Goal: Check status: Check status

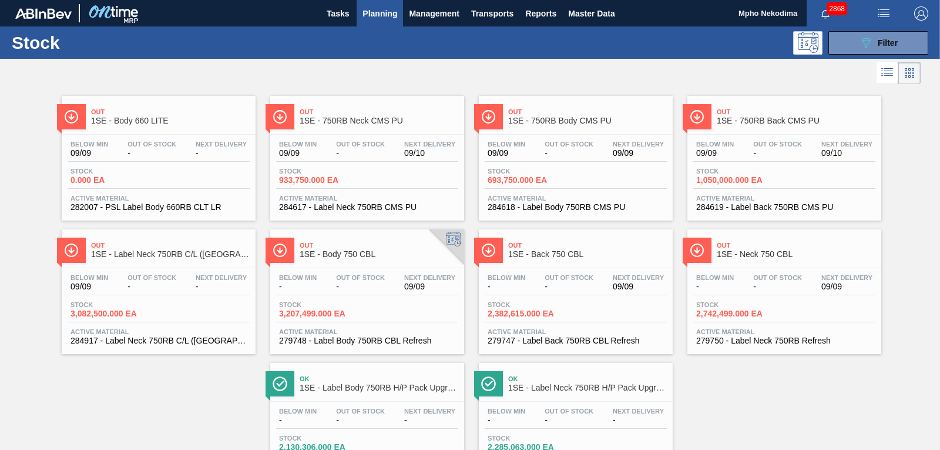
click at [742, 203] on span "284619 - Label Back 750RB CMS PU" at bounding box center [784, 207] width 176 height 9
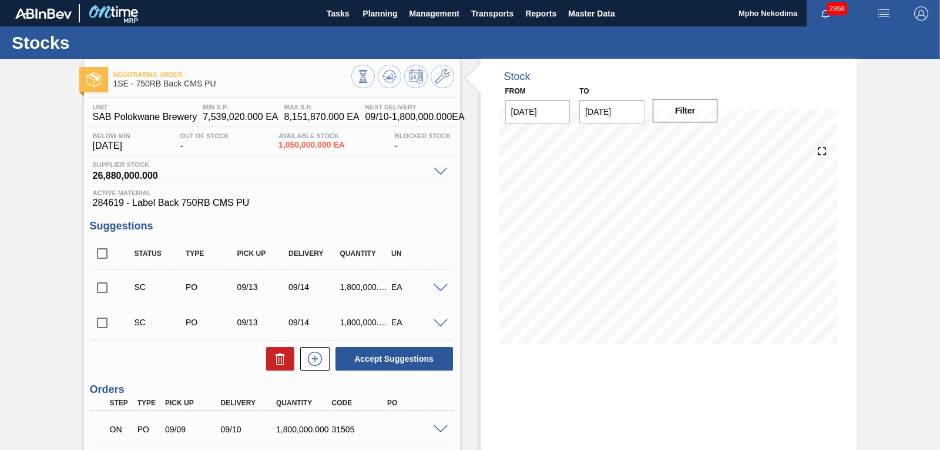
drag, startPoint x: 883, startPoint y: 122, endPoint x: 907, endPoint y: 100, distance: 32.0
click at [883, 122] on div "Negotiating Order 1SE - 750RB Back CMS PU Unit SAB Polokwane Brewery MIN S.P. 7…" at bounding box center [470, 318] width 940 height 518
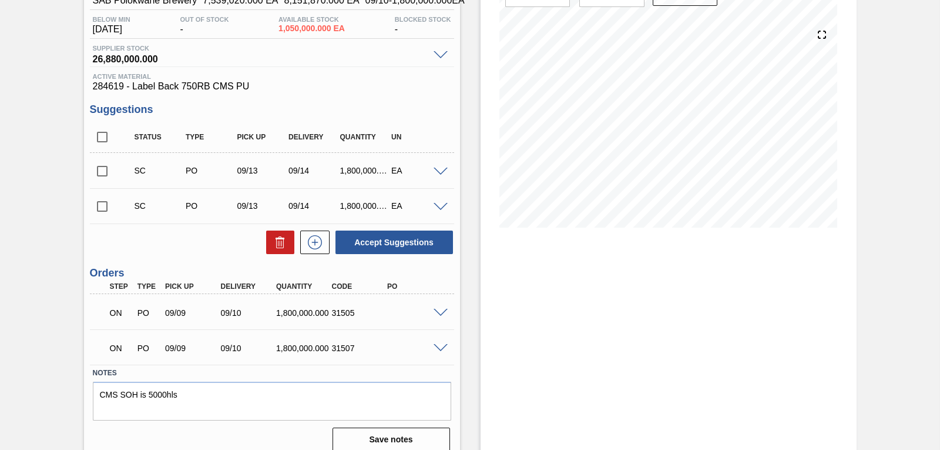
scroll to position [128, 0]
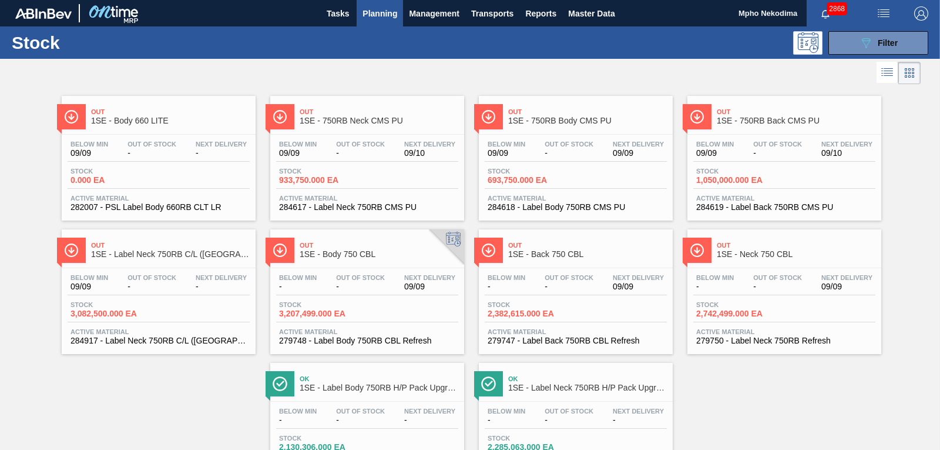
click at [586, 201] on span "Active Material" at bounding box center [576, 198] width 176 height 7
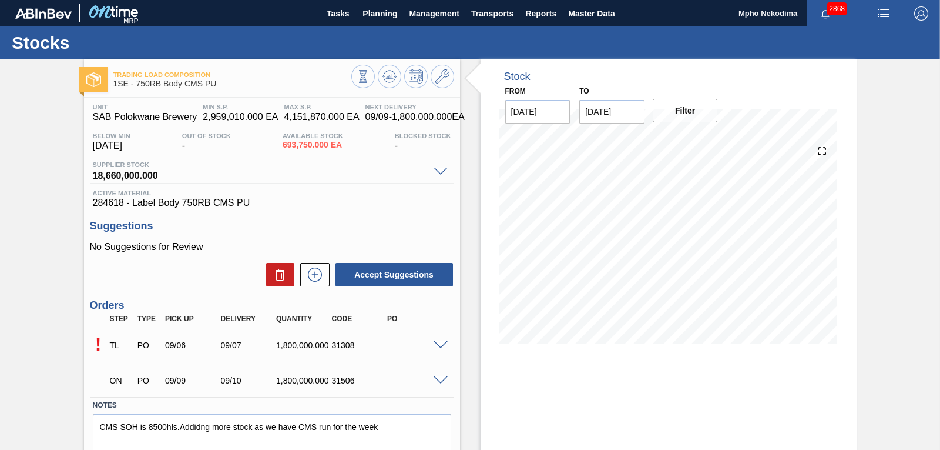
drag, startPoint x: 937, startPoint y: 167, endPoint x: 931, endPoint y: 240, distance: 73.7
click at [931, 240] on div "Trading Load Composition 1SE - 750RB Body CMS PU Unit SAB Polokwane Brewery MIN…" at bounding box center [470, 282] width 940 height 447
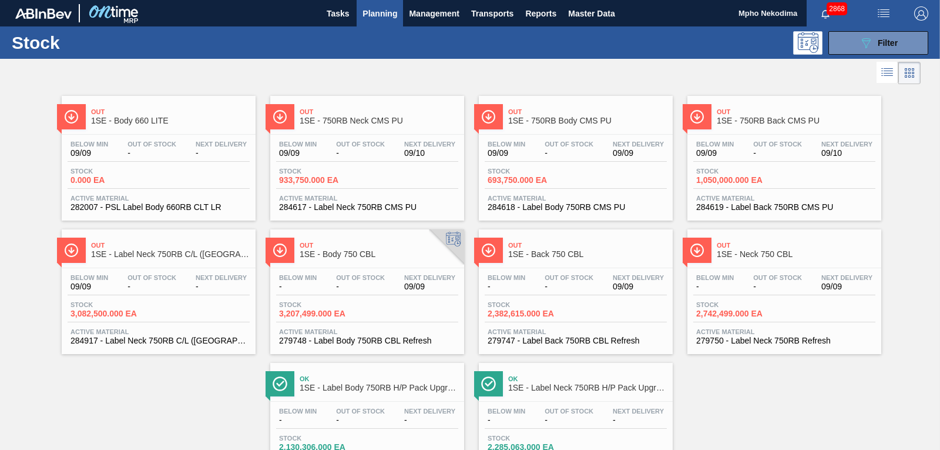
click at [344, 203] on span "284617 - Label Neck 750RB CMS PU" at bounding box center [367, 207] width 176 height 9
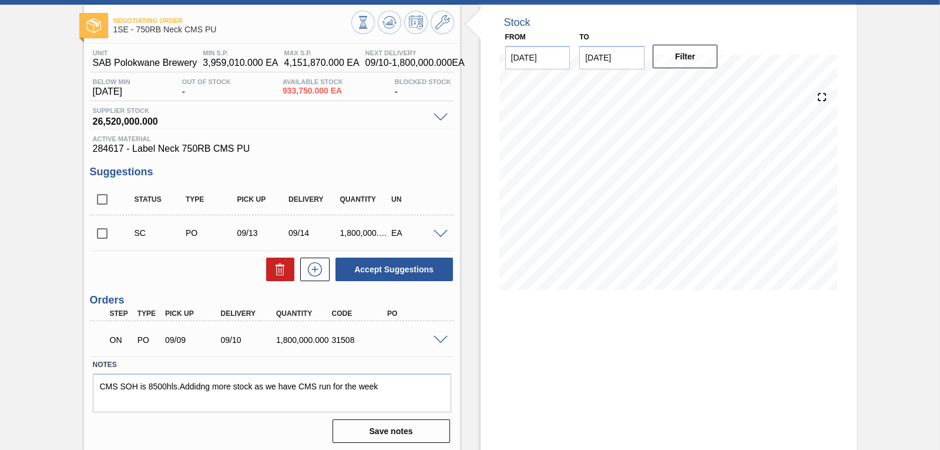
scroll to position [57, 0]
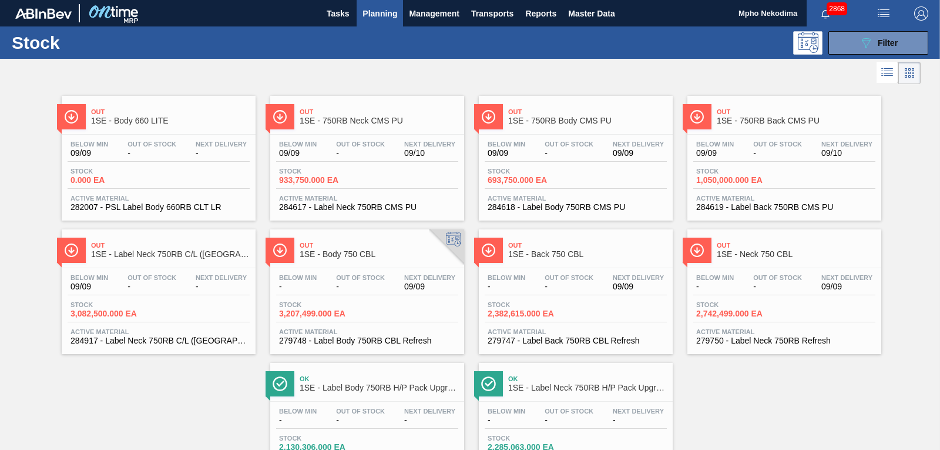
click at [736, 340] on span "279750 - Label Neck 750RB Refresh" at bounding box center [784, 340] width 176 height 9
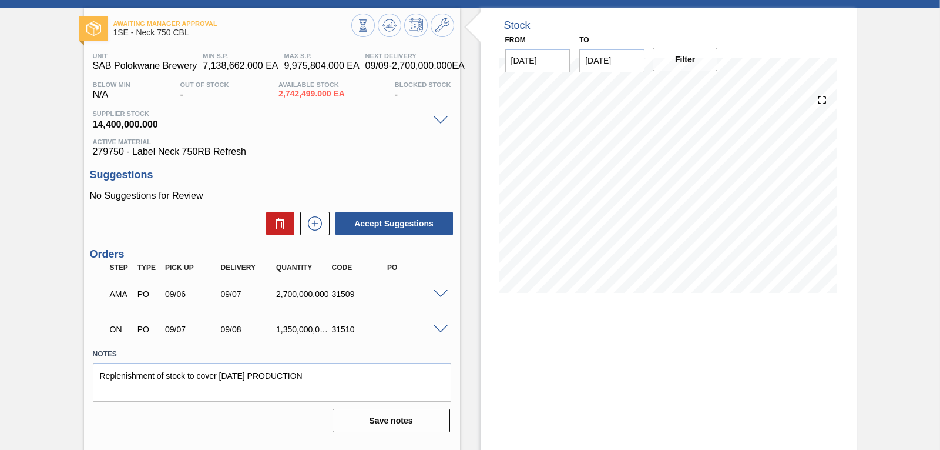
scroll to position [56, 0]
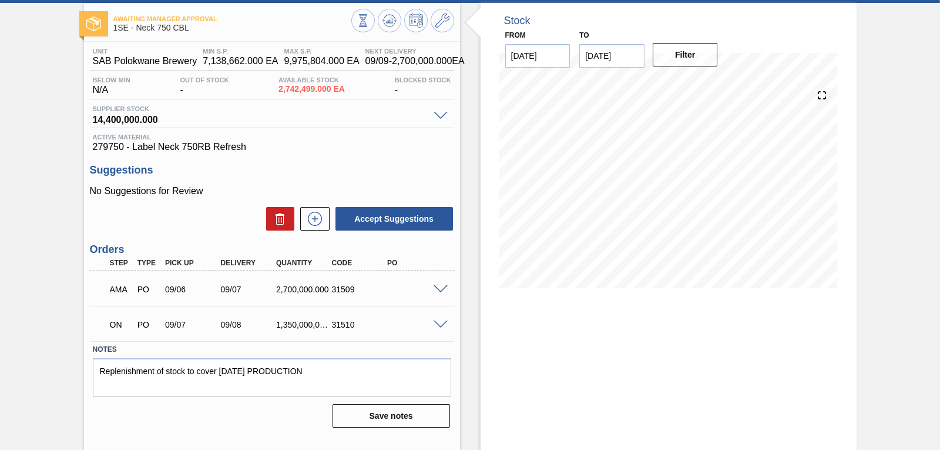
click at [779, 346] on div "Stock From [DATE] to [DATE] Filter 09/22 Stock Projection 1,355,442,499 SAP Pla…" at bounding box center [669, 226] width 376 height 447
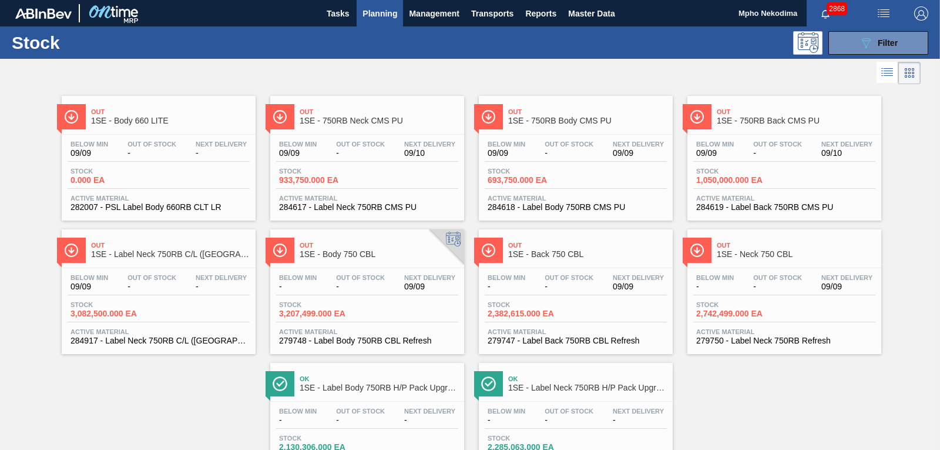
click at [378, 338] on span "279748 - Label Body 750RB CBL Refresh" at bounding box center [367, 340] width 176 height 9
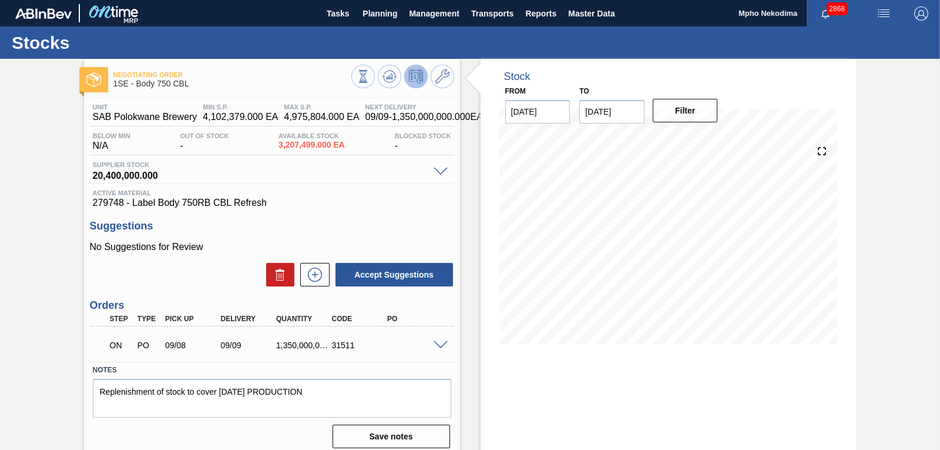
click at [814, 104] on div "Stock From [DATE] to [DATE] Filter 09/09 Stock Projection 1,353,207,499 SAP Pla…" at bounding box center [669, 210] width 376 height 303
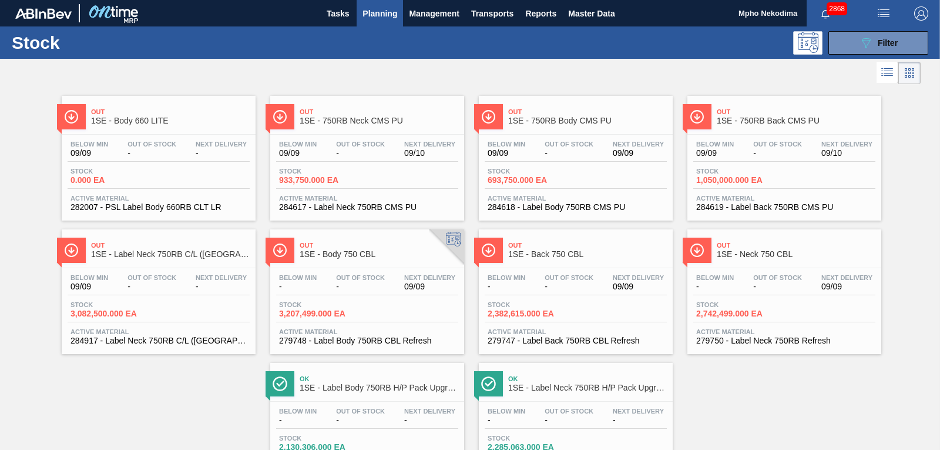
click at [154, 337] on span "284917 - Label Neck 750RB C/L ([GEOGRAPHIC_DATA])" at bounding box center [159, 340] width 176 height 9
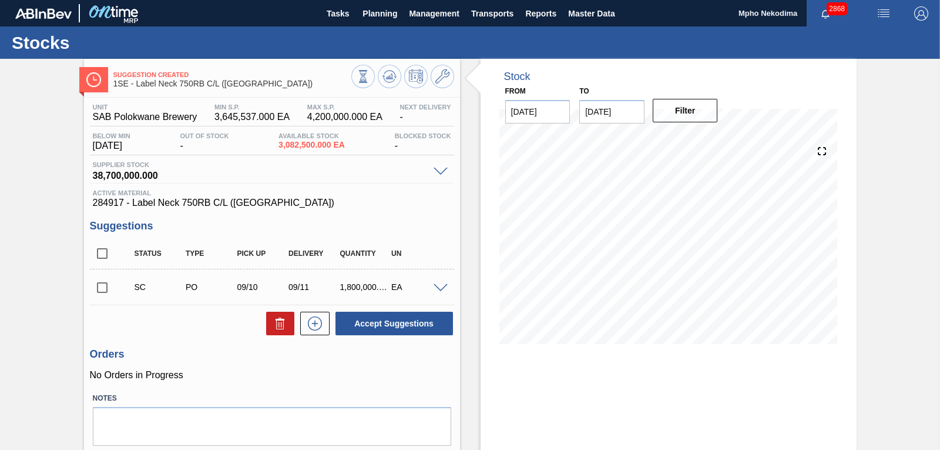
click at [804, 86] on div "Stock From [DATE] to [DATE] Filter 09/21 Stock Projection 4,882,500 SAP Plannin…" at bounding box center [669, 210] width 376 height 303
